Goal: Task Accomplishment & Management: Manage account settings

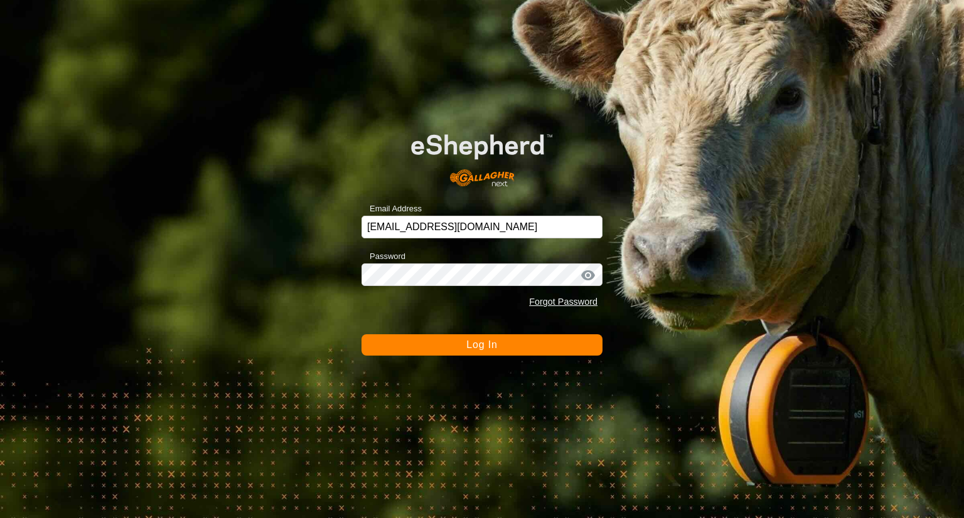
click at [494, 344] on span "Log In" at bounding box center [481, 344] width 31 height 11
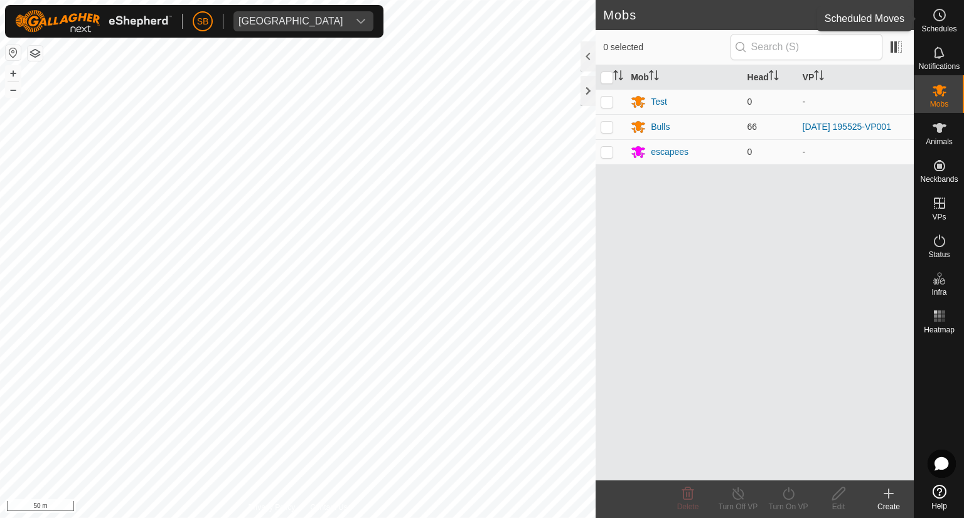
click at [937, 20] on circle at bounding box center [939, 14] width 11 height 11
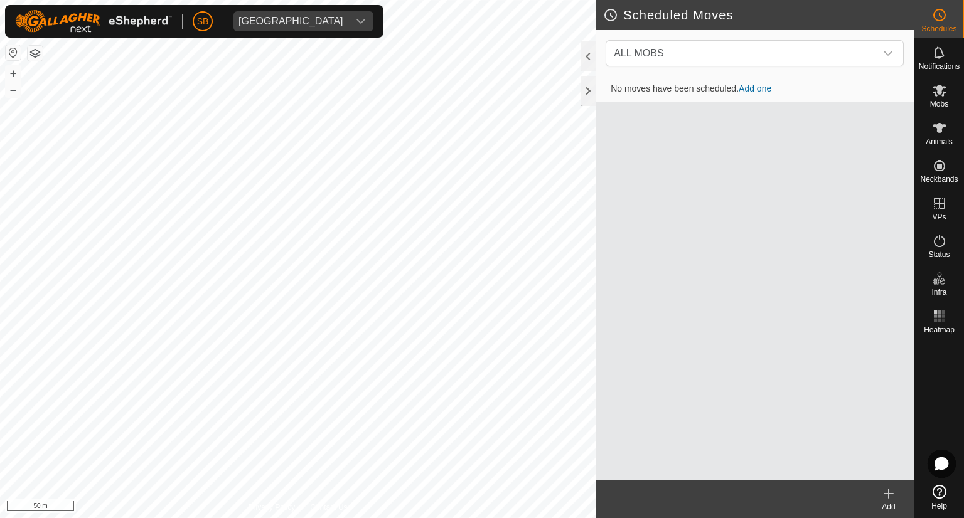
click at [891, 497] on icon at bounding box center [888, 493] width 15 height 15
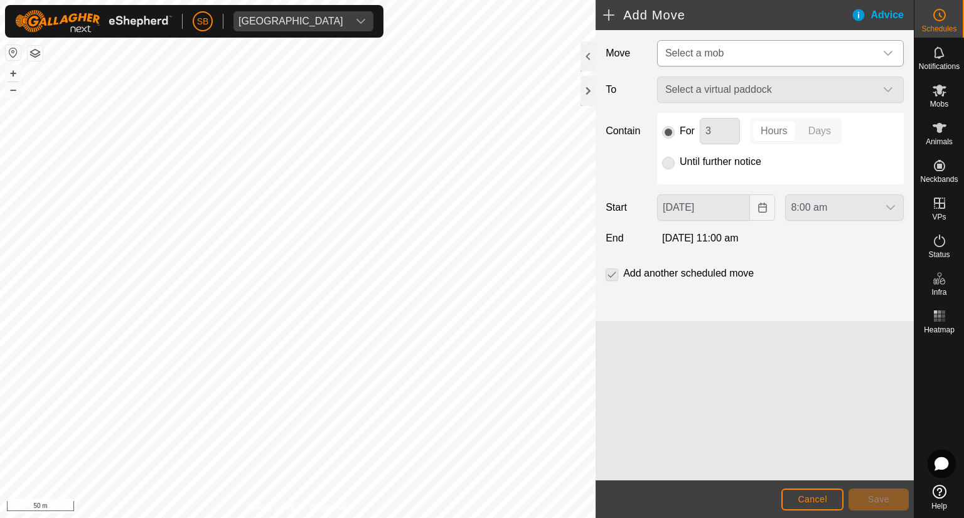
click at [890, 53] on icon "dropdown trigger" at bounding box center [887, 53] width 9 height 5
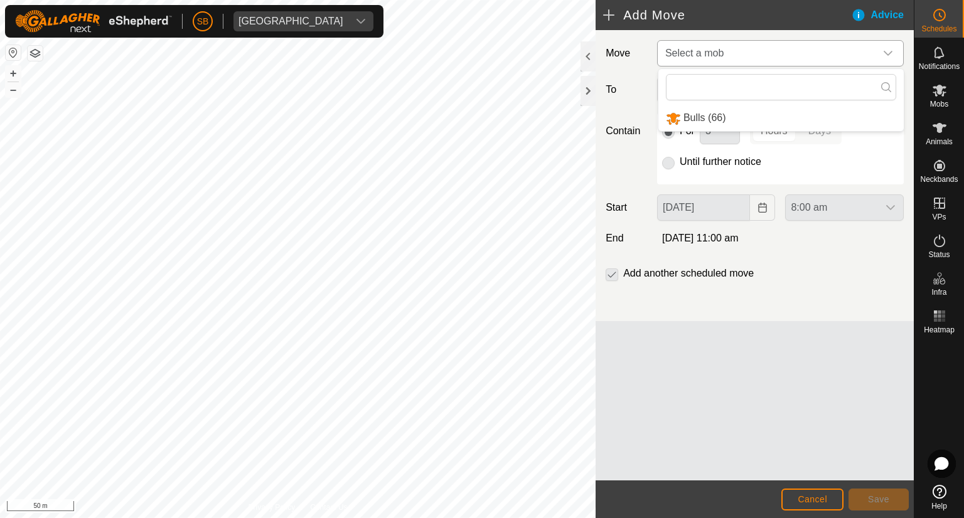
click at [676, 117] on li "Bulls (66)" at bounding box center [780, 118] width 245 height 26
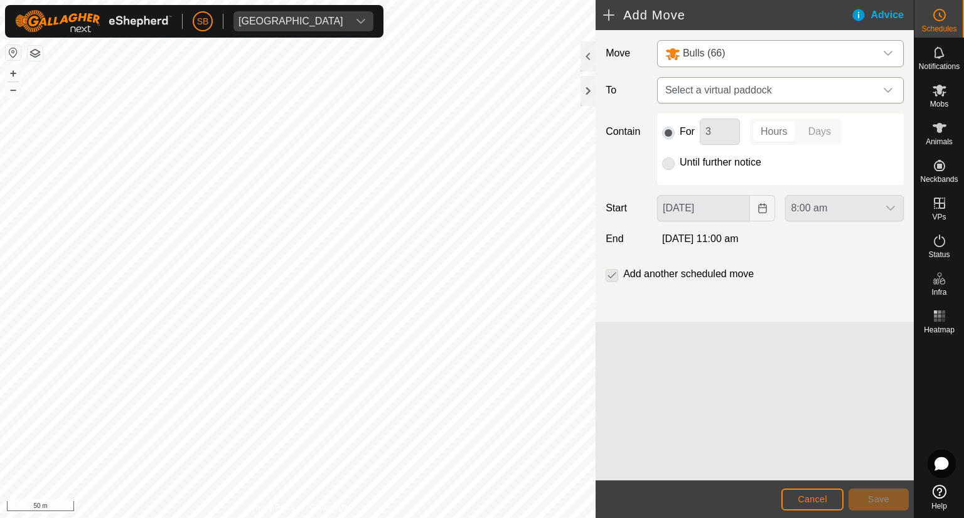
click at [889, 86] on icon "dropdown trigger" at bounding box center [888, 90] width 10 height 10
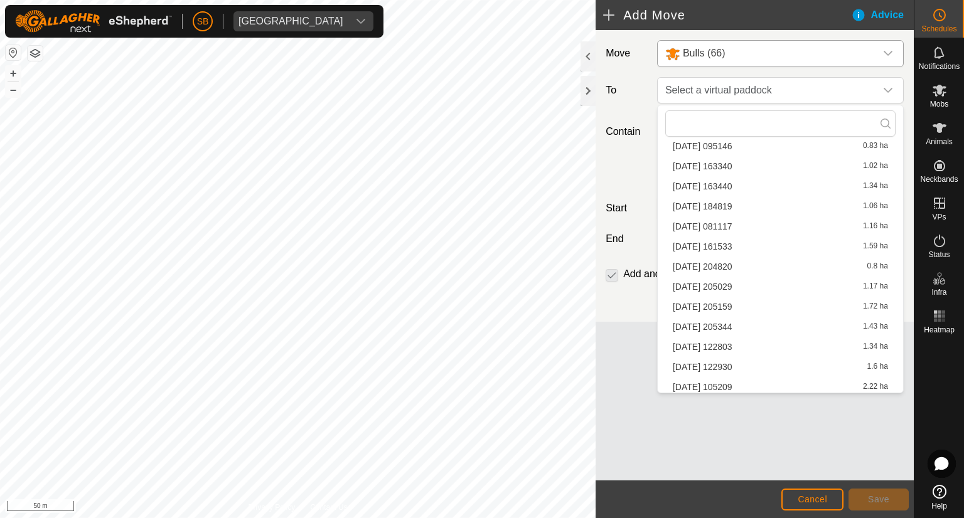
scroll to position [1383, 0]
click at [747, 382] on li "[DATE] 195525-VP002 1.86 ha" at bounding box center [780, 383] width 230 height 19
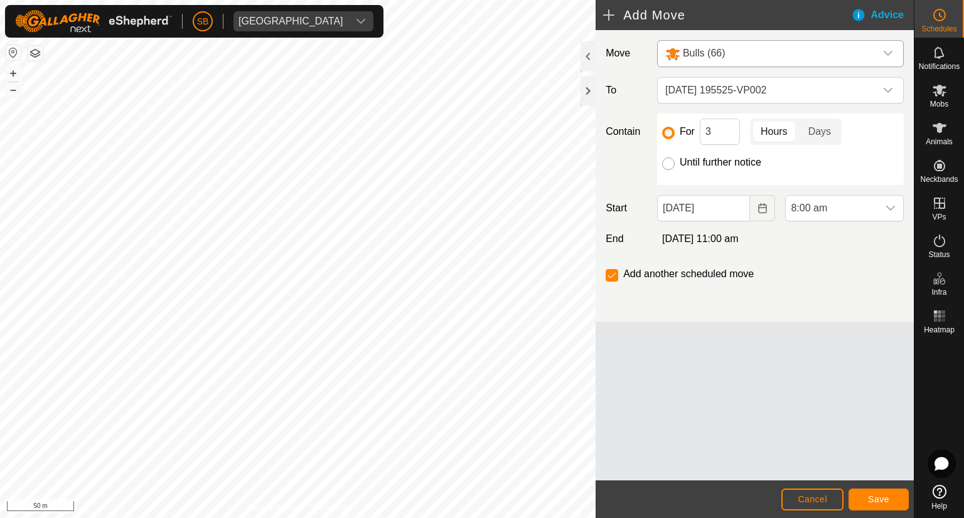
click at [670, 163] on input "Until further notice" at bounding box center [668, 163] width 13 height 13
radio input "true"
checkbox input "false"
click at [880, 498] on span "Save" at bounding box center [878, 499] width 21 height 10
